Goal: Task Accomplishment & Management: Use online tool/utility

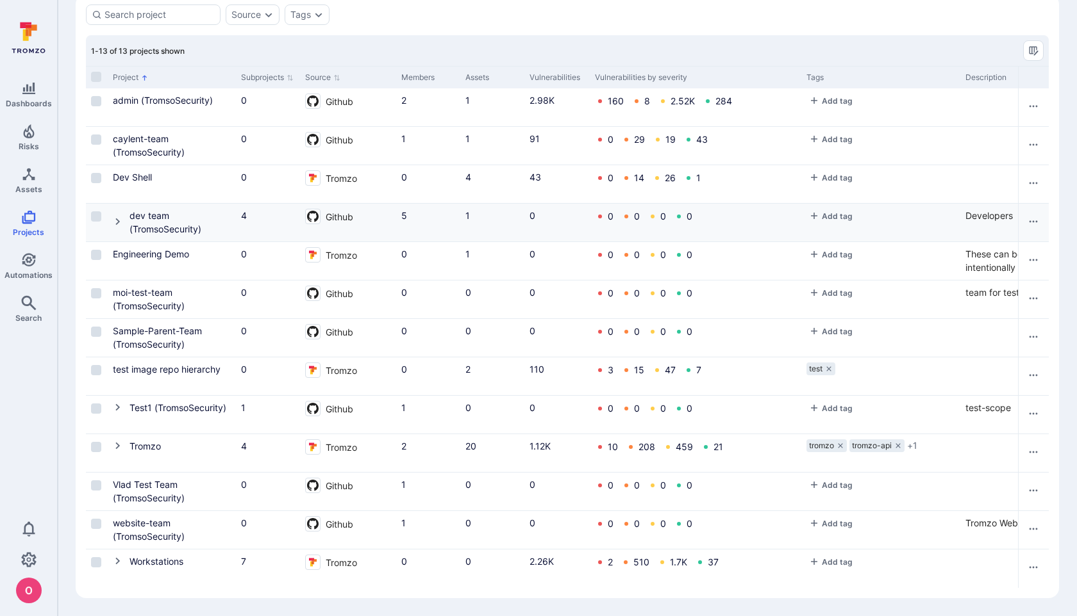
scroll to position [60, 0]
click at [115, 407] on icon "Cell for Project" at bounding box center [118, 407] width 10 height 10
click at [116, 402] on button "Cell for Project" at bounding box center [121, 408] width 17 height 15
click at [120, 445] on icon "Cell for Project" at bounding box center [118, 446] width 10 height 10
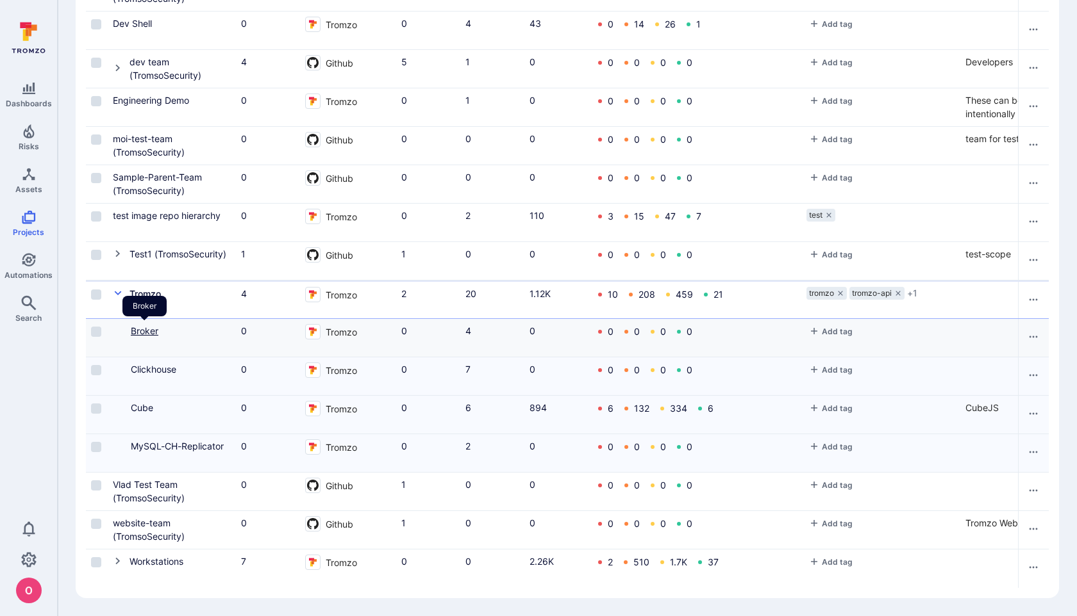
scroll to position [0, 0]
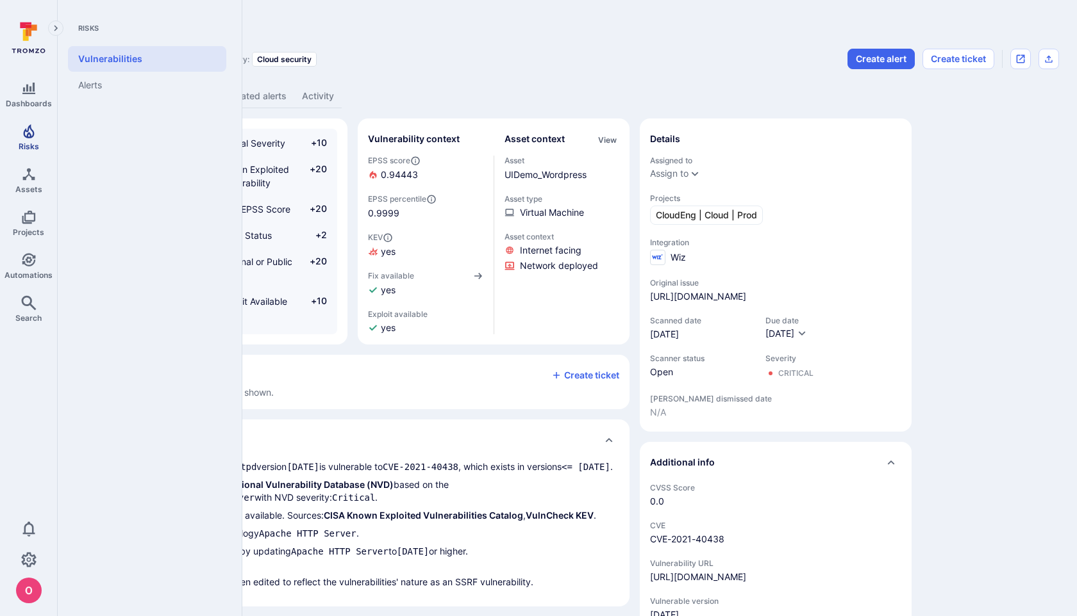
click at [23, 140] on link "Risks" at bounding box center [28, 138] width 57 height 38
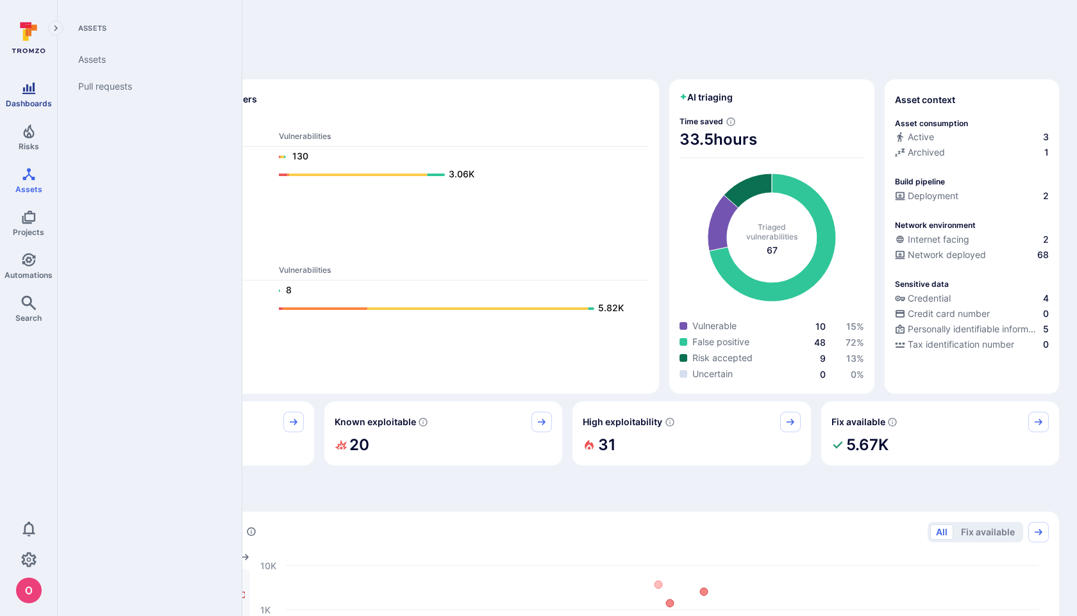
click at [35, 99] on span "Dashboards" at bounding box center [29, 104] width 46 height 10
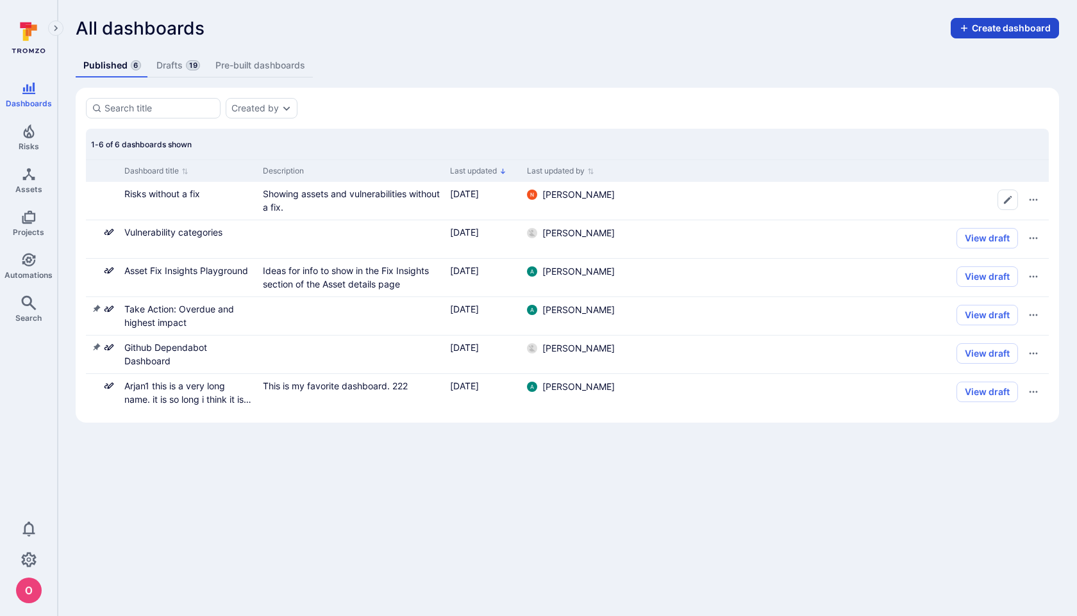
click at [1003, 26] on button "Create dashboard" at bounding box center [1004, 28] width 108 height 21
click at [965, 56] on li "New" at bounding box center [984, 57] width 136 height 21
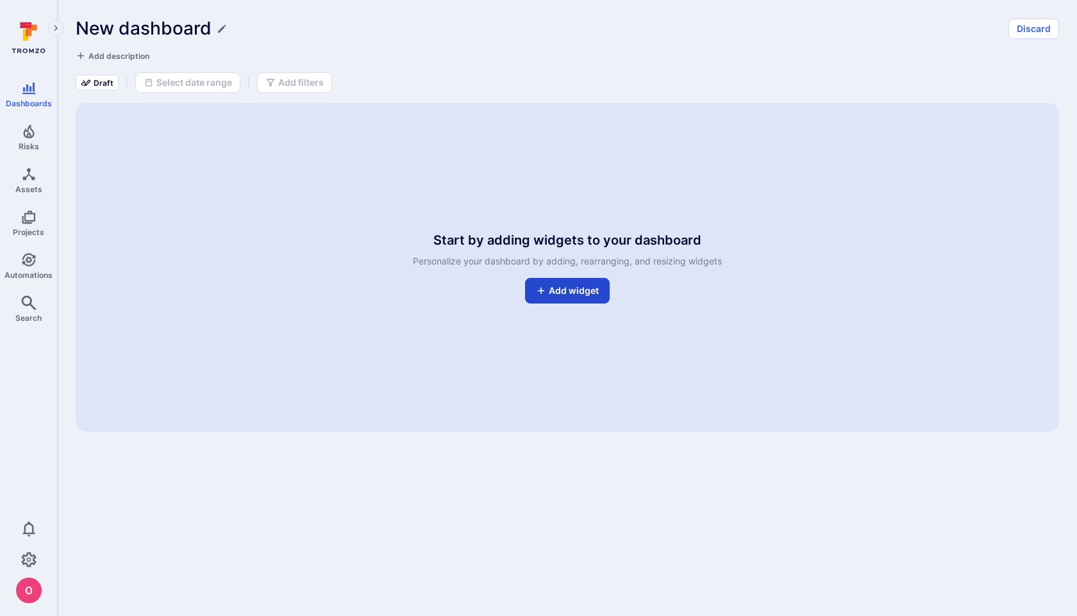
click at [563, 291] on button "Add widget" at bounding box center [567, 291] width 85 height 26
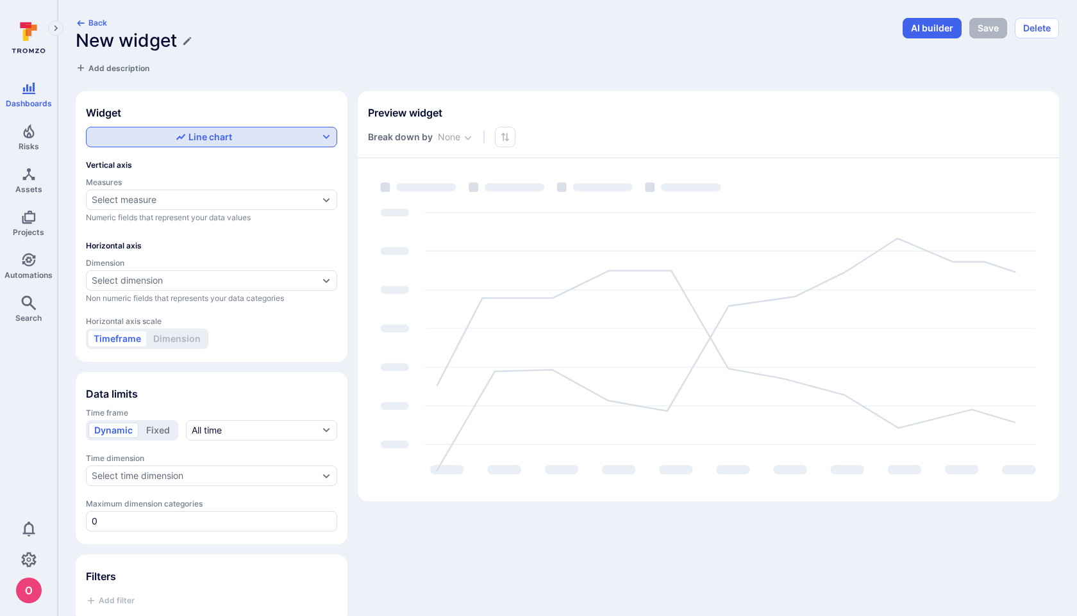
click at [217, 138] on div "Line chart" at bounding box center [204, 137] width 56 height 13
click at [143, 230] on label "Table" at bounding box center [211, 229] width 235 height 18
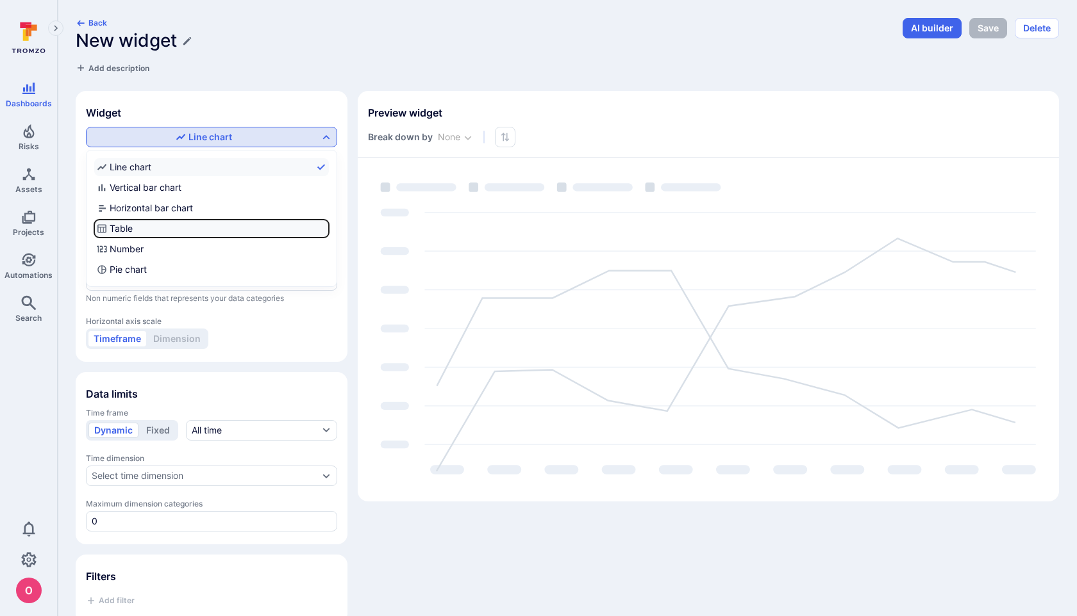
click at [326, 229] on input "Table" at bounding box center [326, 229] width 0 height 0
checkbox input "true"
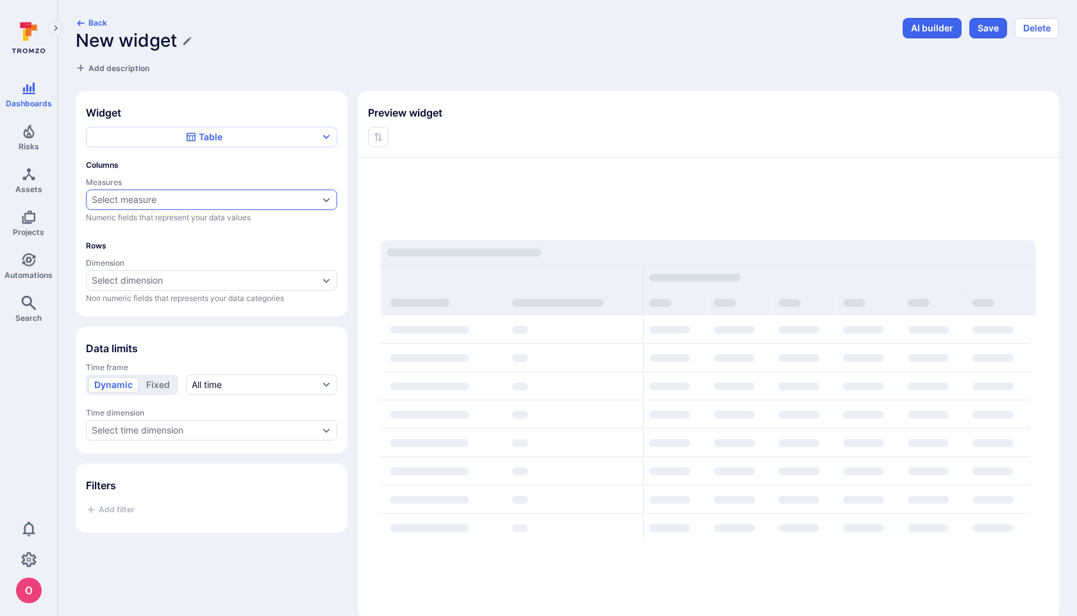
click at [164, 202] on div "Select measure" at bounding box center [205, 200] width 227 height 10
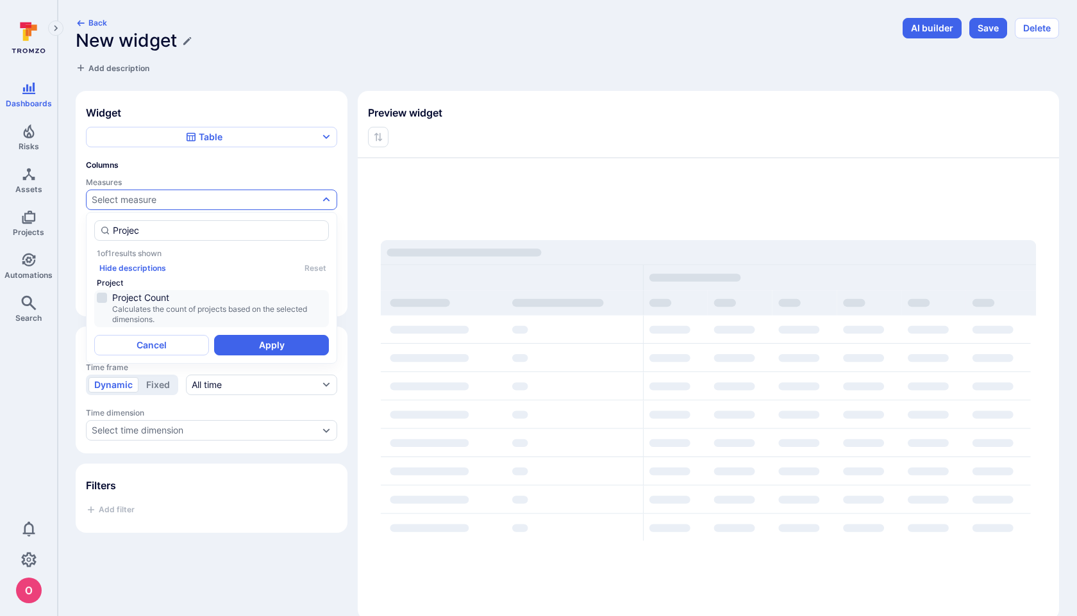
click at [104, 294] on li "Project Count Calculates the count of projects based on the selected dimensions." at bounding box center [211, 308] width 235 height 37
type input "Projec"
click at [257, 345] on button "Apply" at bounding box center [271, 345] width 115 height 21
